Goal: Transaction & Acquisition: Book appointment/travel/reservation

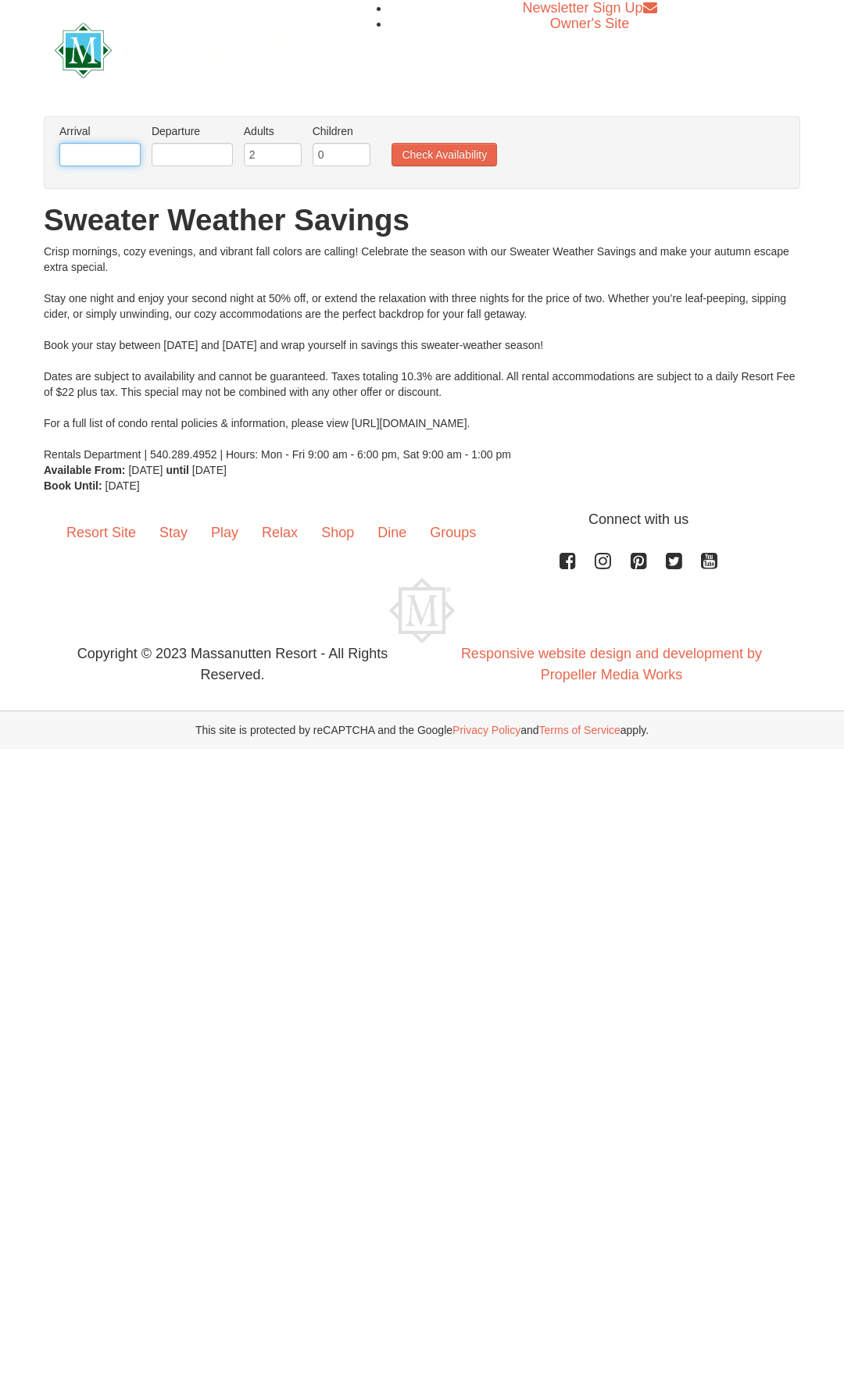
click at [117, 154] on input "text" at bounding box center [100, 155] width 81 height 24
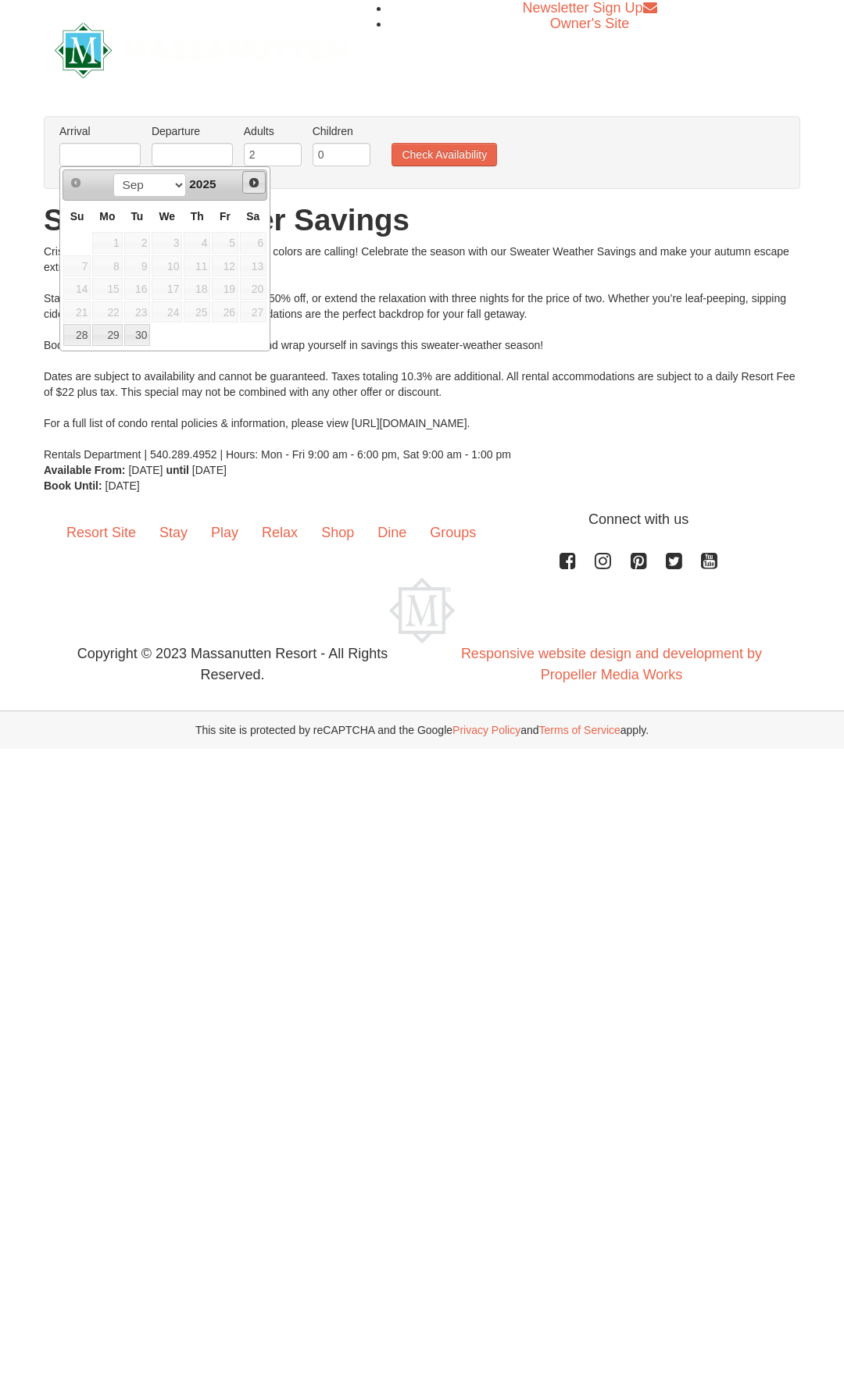
click at [259, 183] on span "Next" at bounding box center [254, 182] width 13 height 13
click at [224, 240] on link "3" at bounding box center [224, 243] width 26 height 22
type input "[DATE]"
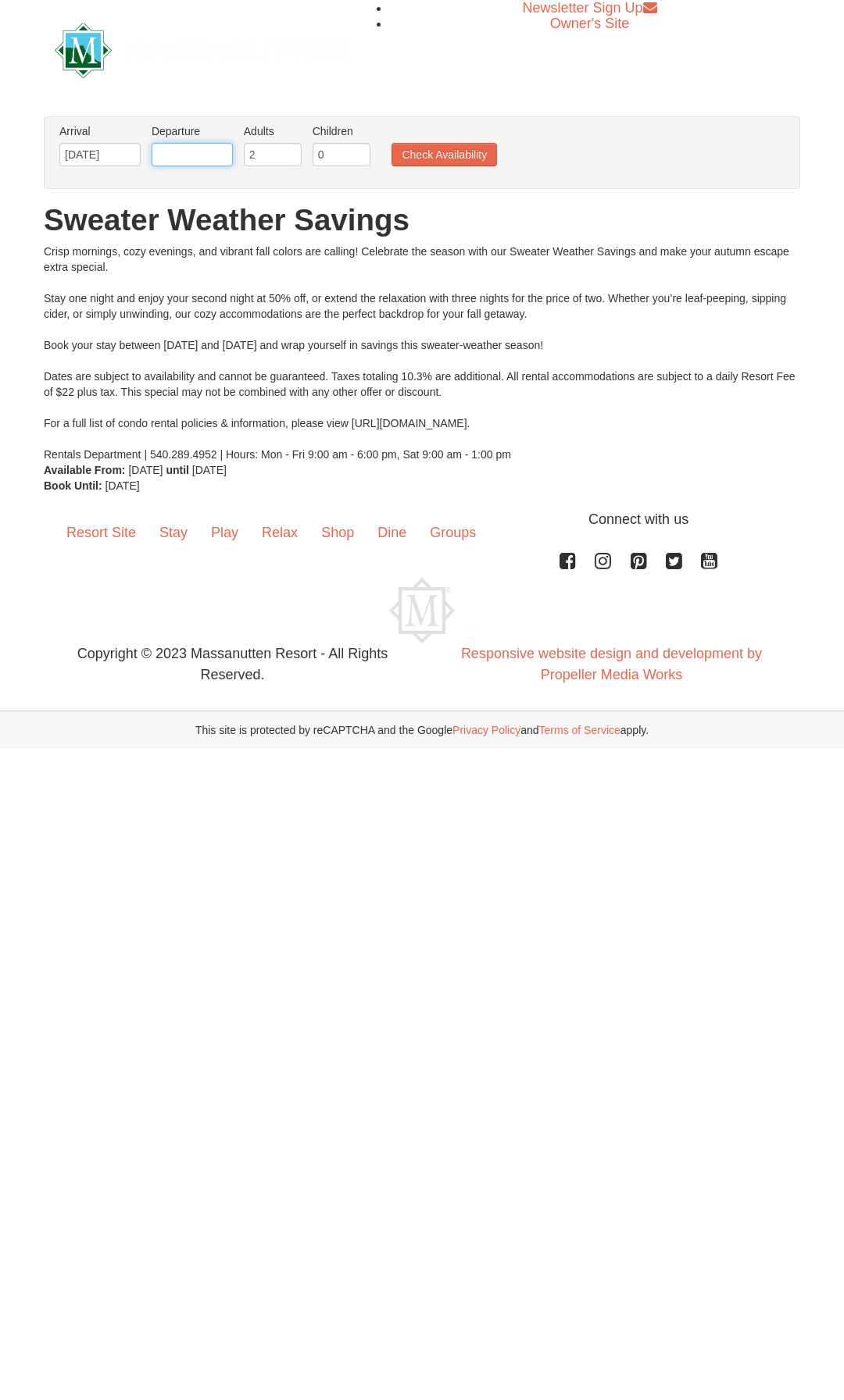
click at [173, 146] on input "text" at bounding box center [192, 155] width 81 height 24
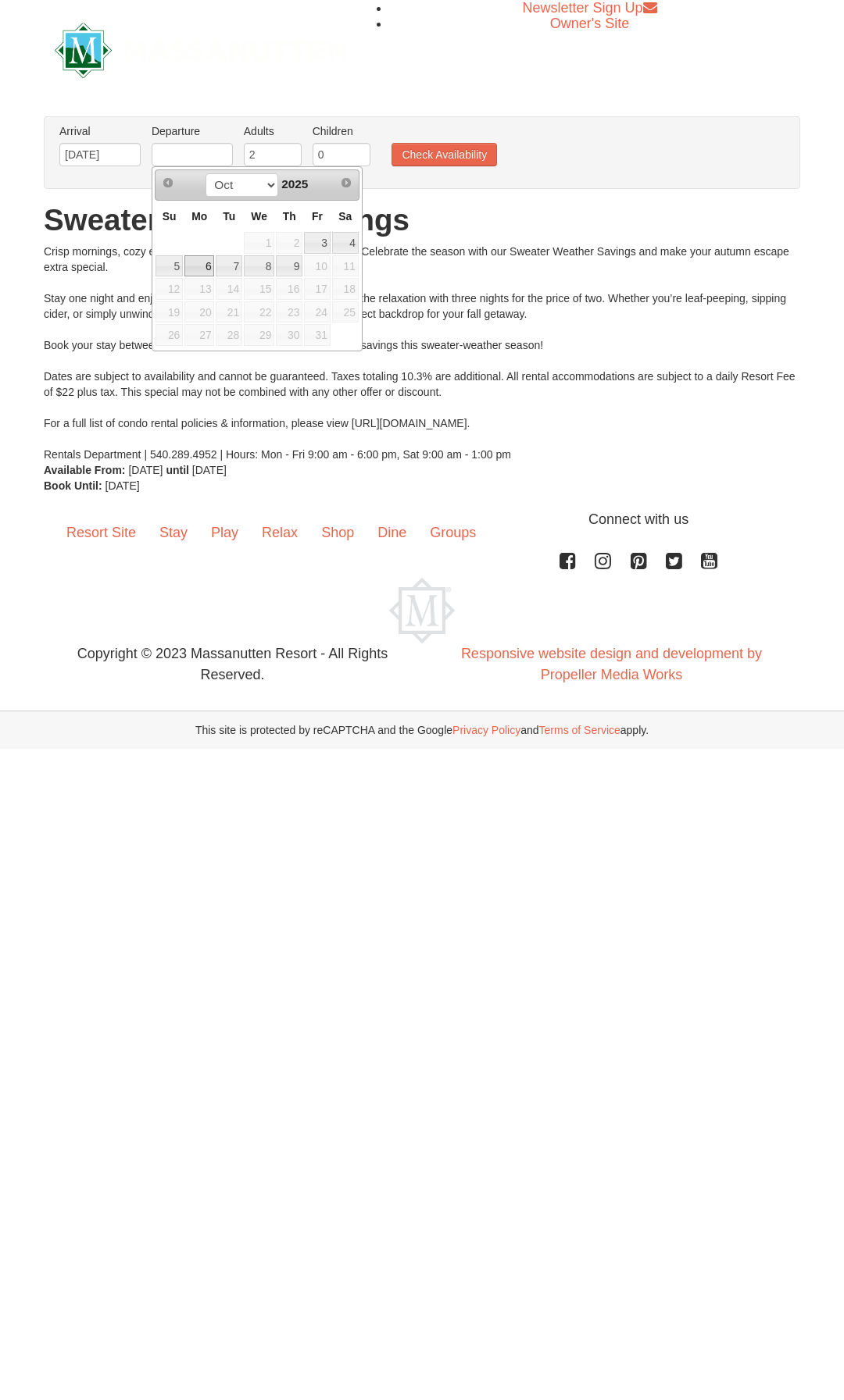
click at [201, 265] on link "6" at bounding box center [199, 266] width 29 height 22
type input "[DATE]"
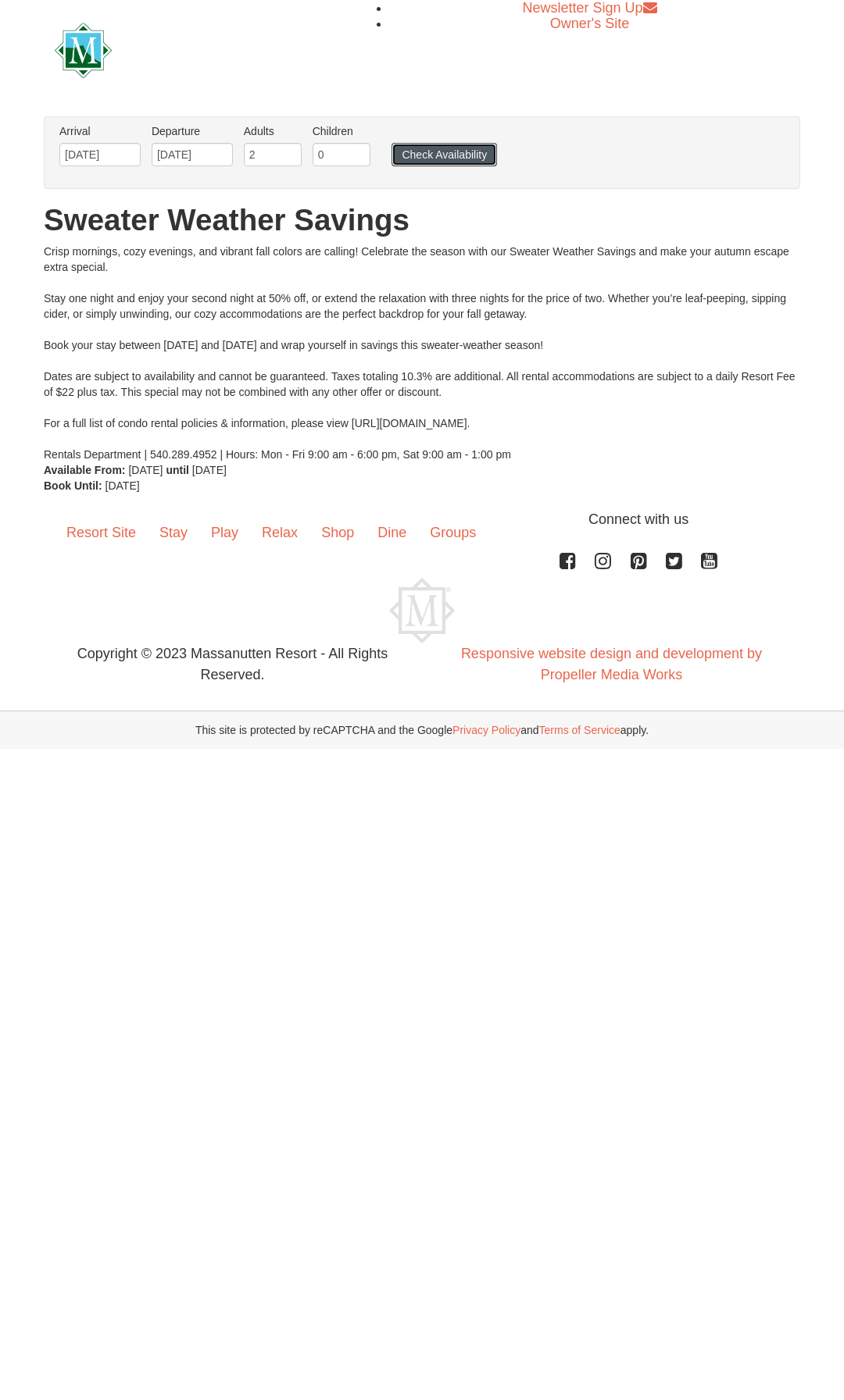
click at [448, 156] on button "Check Availability" at bounding box center [444, 155] width 106 height 24
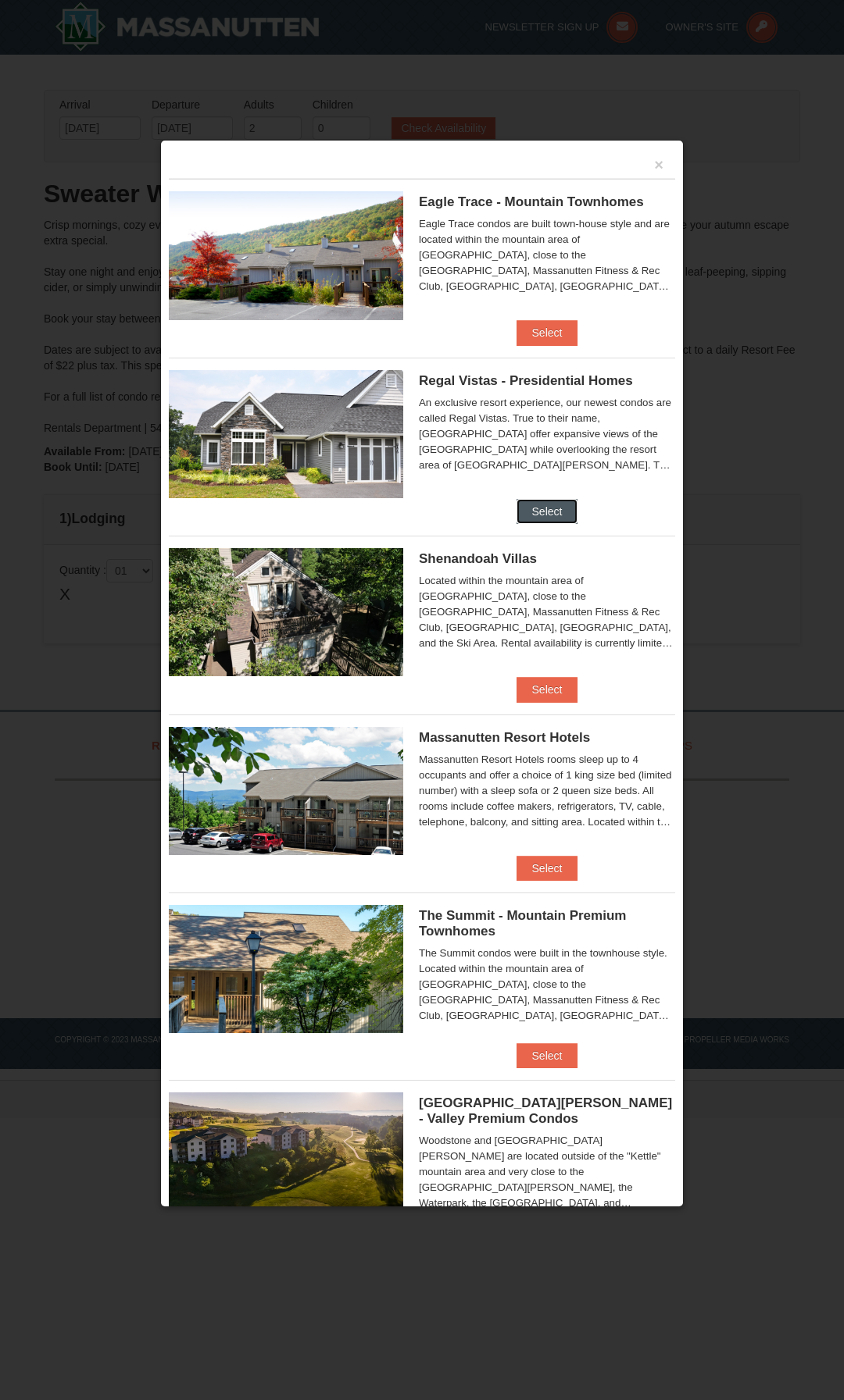
click at [529, 502] on button "Select" at bounding box center [547, 510] width 62 height 24
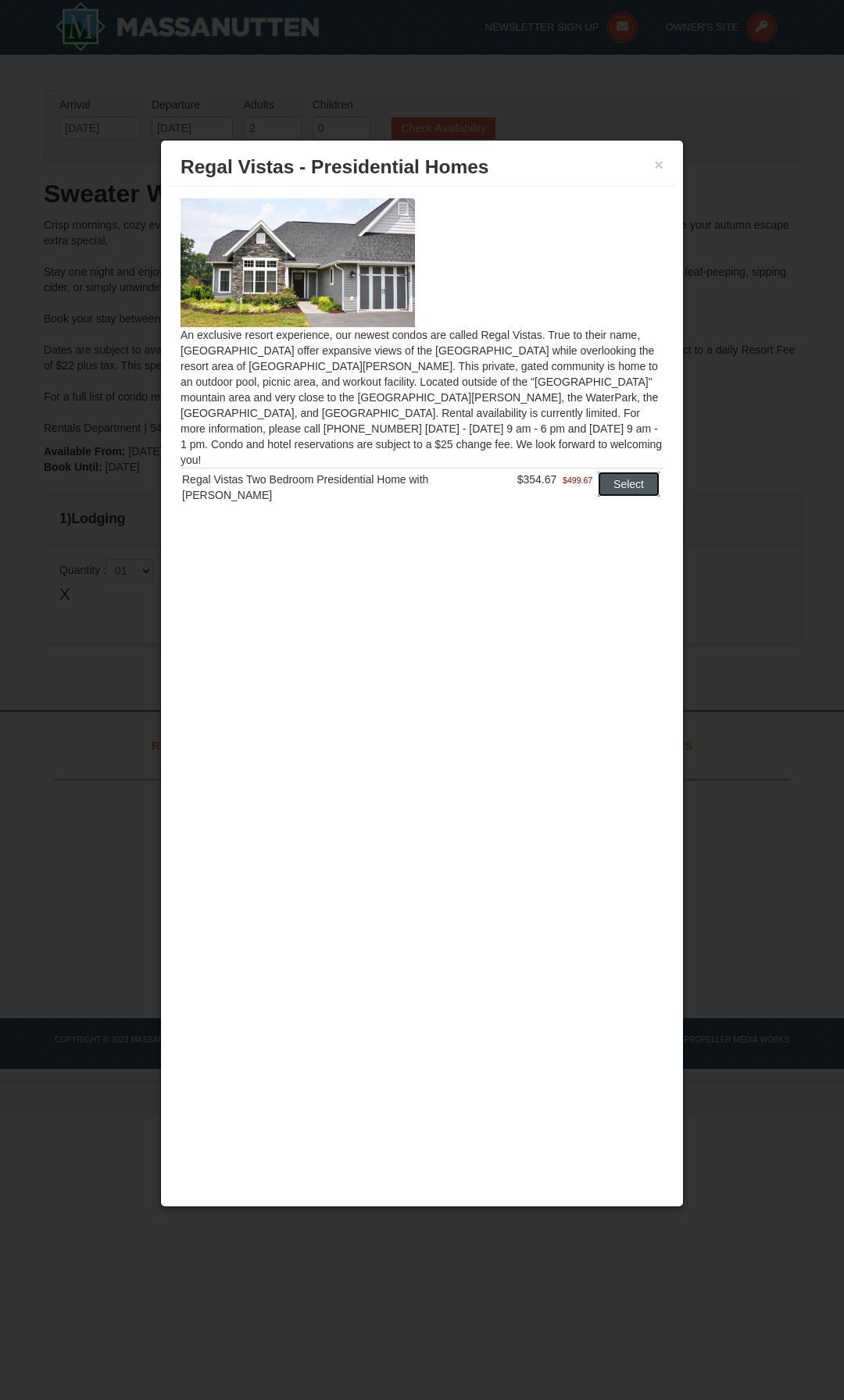
click at [609, 471] on button "Select" at bounding box center [628, 483] width 62 height 24
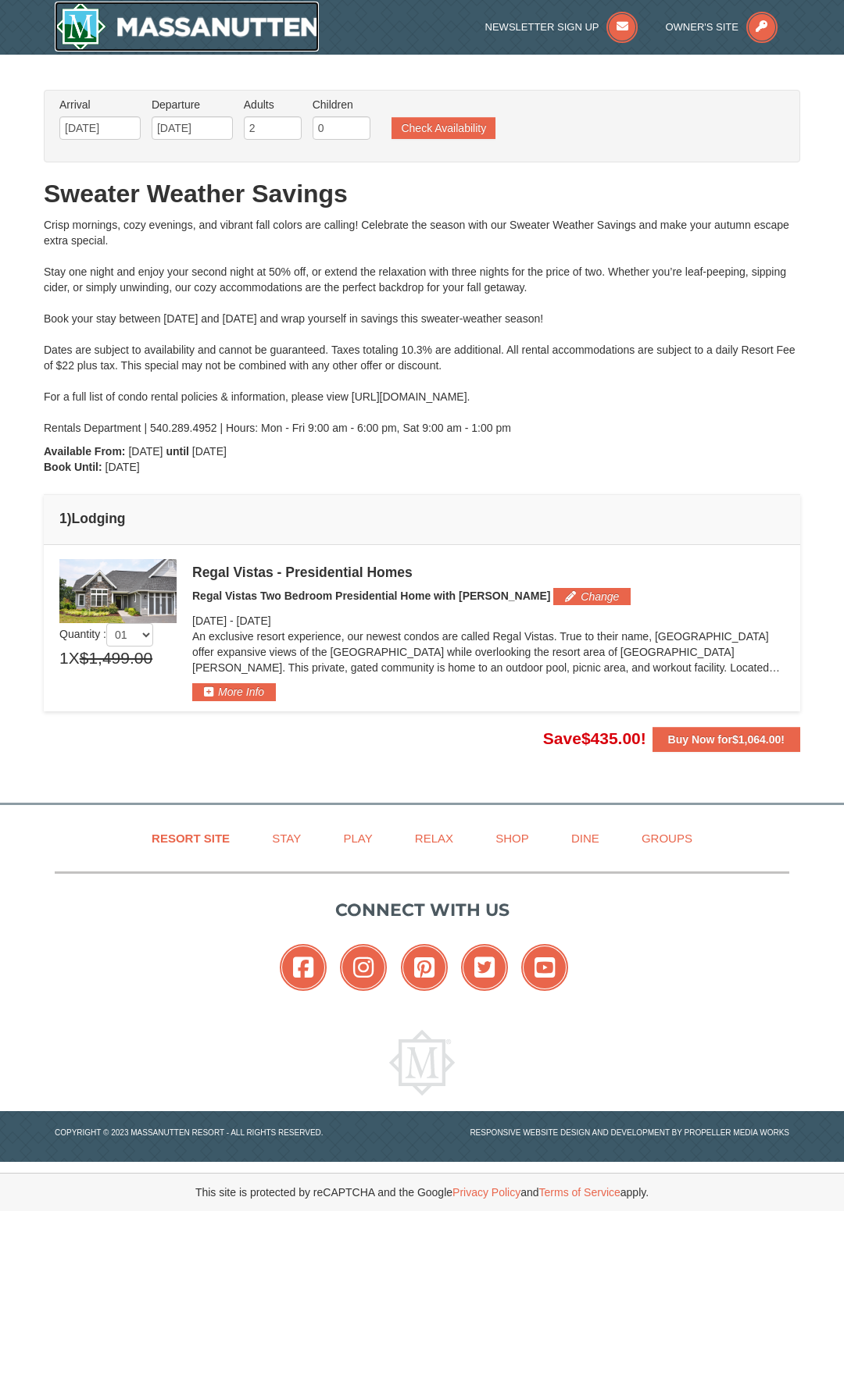
click at [225, 15] on img at bounding box center [186, 26] width 264 height 50
